Goal: Task Accomplishment & Management: Use online tool/utility

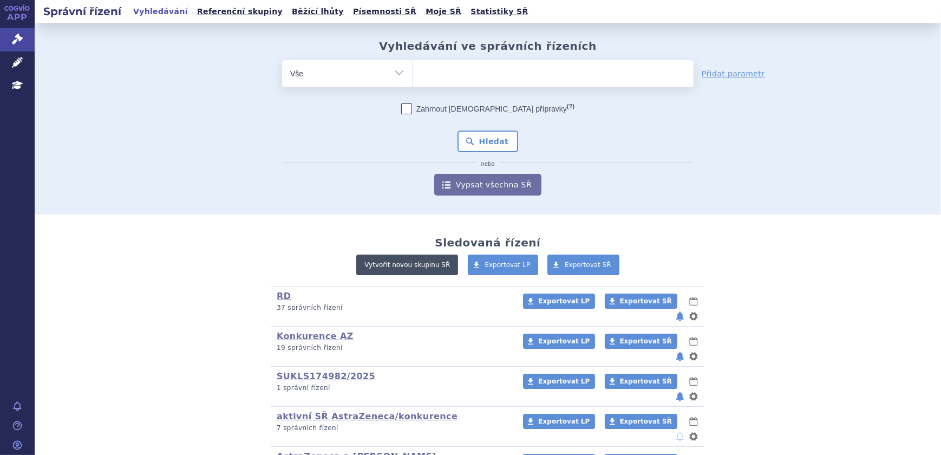
click at [416, 266] on link "Vytvořit novou skupinu SŘ" at bounding box center [407, 265] width 102 height 21
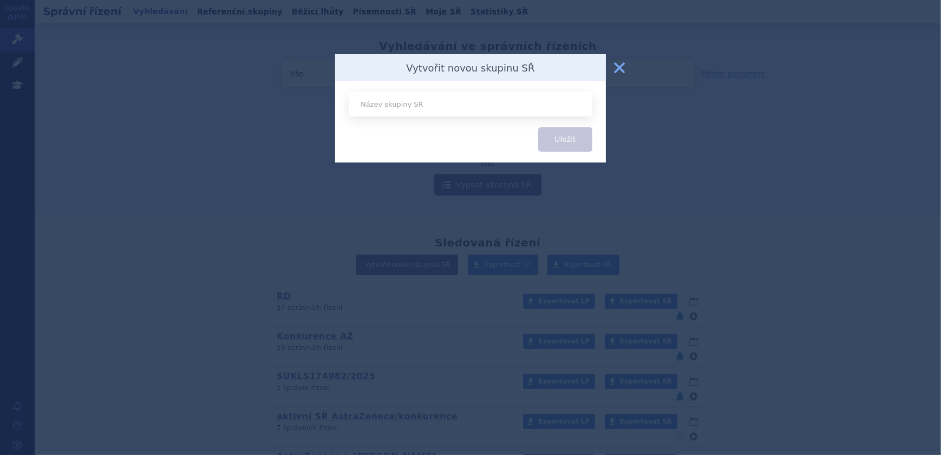
click at [399, 104] on input "text" at bounding box center [471, 104] width 244 height 24
type input "CVRM"
click at [543, 139] on button "Uložit" at bounding box center [565, 139] width 54 height 24
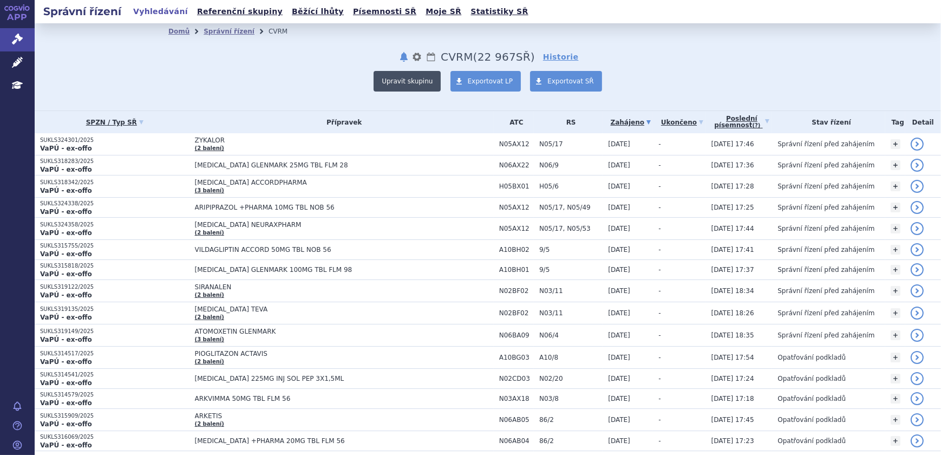
click at [396, 84] on button "Upravit skupinu" at bounding box center [407, 81] width 67 height 21
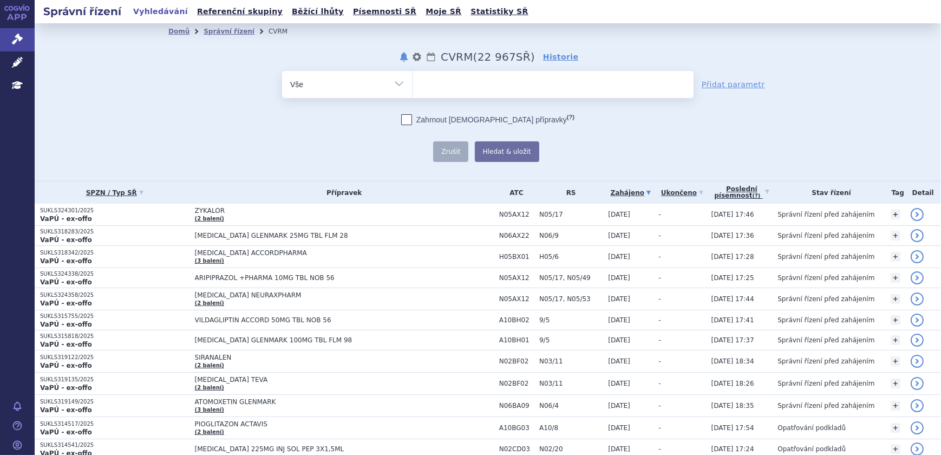
click at [395, 83] on select "Vše Spisová značka Typ SŘ Přípravek/SUKL kód Účastník/Držitel" at bounding box center [347, 83] width 130 height 24
select select "filter-atc-group"
click at [282, 71] on select "Vše Spisová značka Typ SŘ Přípravek/SUKL kód Účastník/Držitel" at bounding box center [347, 83] width 130 height 24
click at [428, 79] on ul at bounding box center [553, 82] width 281 height 23
click at [413, 79] on select at bounding box center [412, 83] width 1 height 27
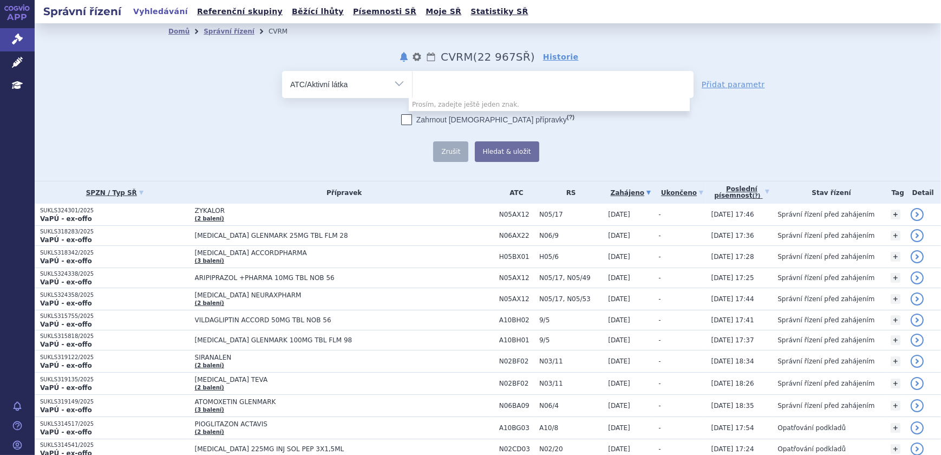
paste input "A10BK01"
type input "A10BK01"
select select "A10BK01"
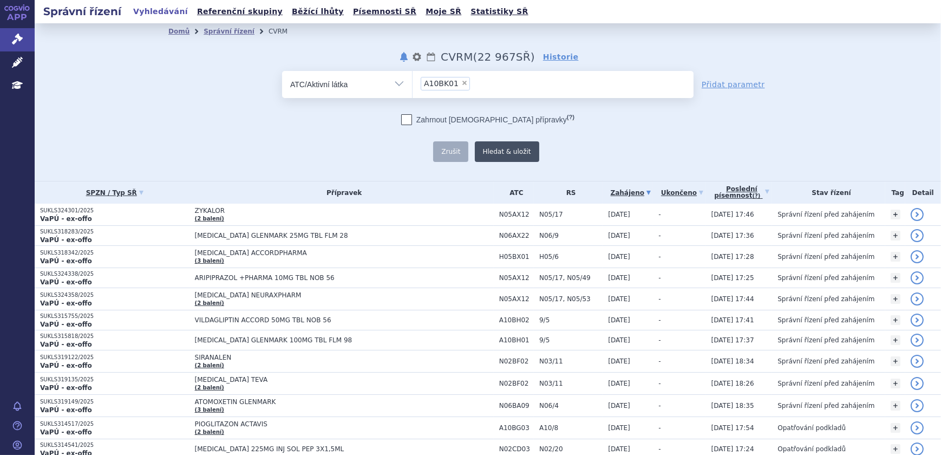
click at [484, 151] on button "Hledat & uložit" at bounding box center [507, 151] width 64 height 21
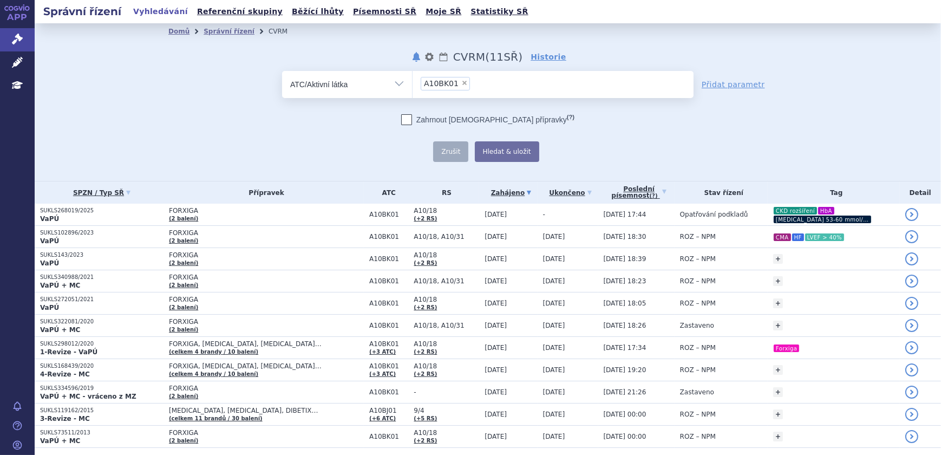
click at [482, 118] on label "Zahrnout bratrské přípravky (?)" at bounding box center [487, 119] width 173 height 11
click at [411, 119] on input "Zahrnout bratrské přípravky (?)" at bounding box center [406, 122] width 7 height 7
checkbox input "true"
click at [487, 148] on button "Hledat & uložit" at bounding box center [507, 151] width 64 height 21
click at [26, 18] on link "APP" at bounding box center [17, 14] width 35 height 28
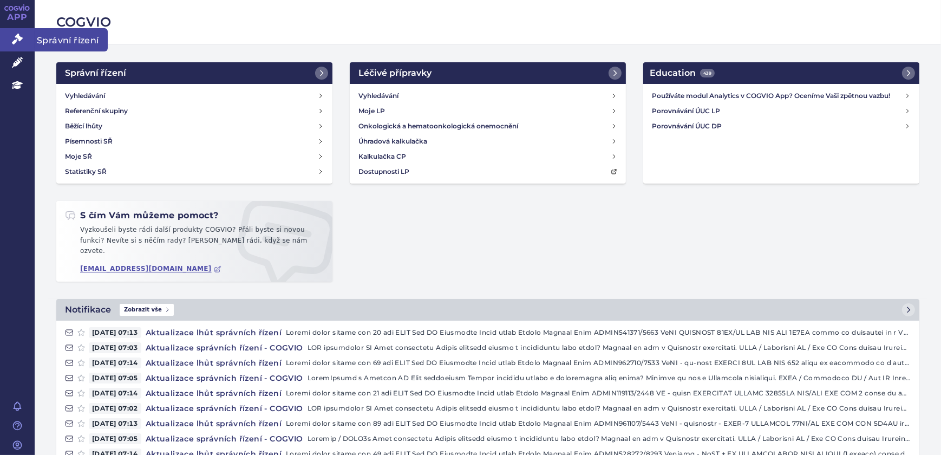
click at [16, 40] on icon at bounding box center [17, 39] width 11 height 11
